Goal: Task Accomplishment & Management: Manage account settings

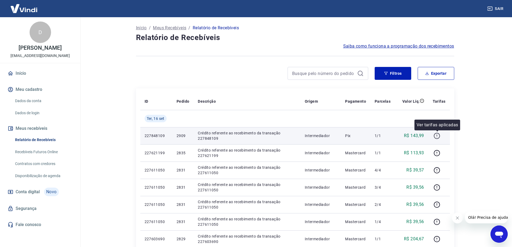
click at [438, 133] on icon "button" at bounding box center [436, 135] width 7 height 7
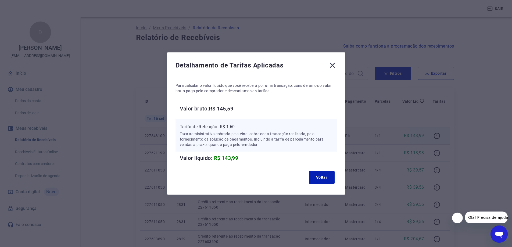
click at [336, 66] on icon at bounding box center [332, 65] width 9 height 9
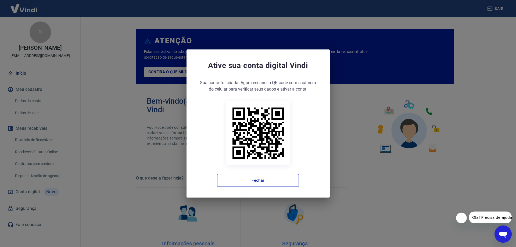
click at [261, 187] on div "Ative sua conta digital [PERSON_NAME] conta foi criada. Agora clique no botão a…" at bounding box center [257, 123] width 143 height 148
click at [261, 178] on button "Fechar" at bounding box center [258, 180] width 82 height 13
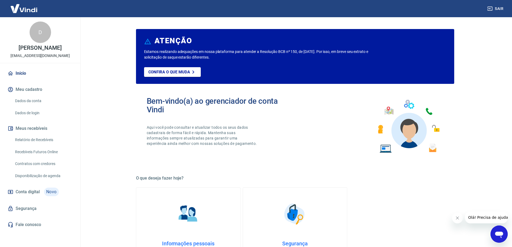
click at [23, 195] on span "Conta digital" at bounding box center [28, 192] width 24 height 8
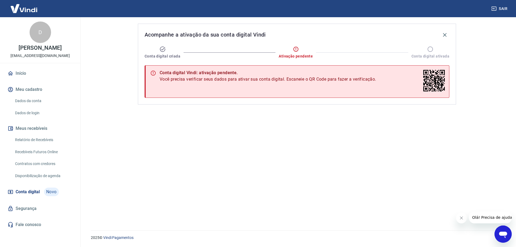
click at [23, 73] on link "Início" at bounding box center [39, 73] width 67 height 12
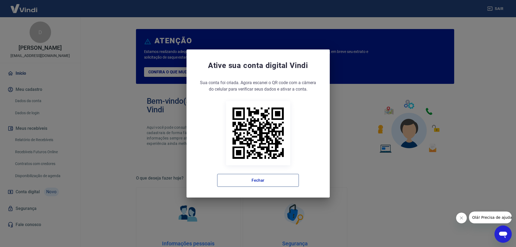
click at [264, 179] on button "Fechar" at bounding box center [258, 180] width 82 height 13
